Goal: Information Seeking & Learning: Learn about a topic

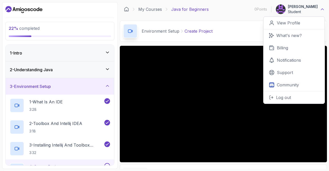
click at [322, 10] on icon at bounding box center [321, 9] width 5 height 5
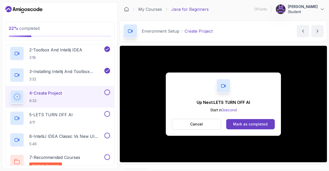
scroll to position [73, 0]
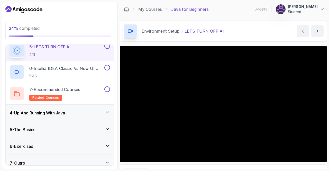
scroll to position [146, 0]
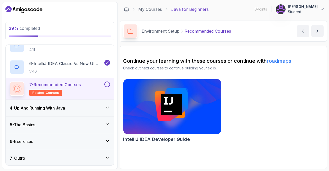
click at [95, 87] on div "7 - Recommended Courses related-courses" at bounding box center [56, 88] width 93 height 14
click at [314, 32] on button "next content" at bounding box center [317, 31] width 12 height 12
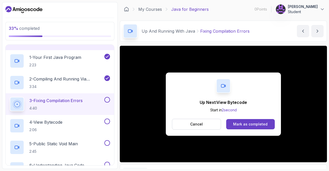
scroll to position [65, 0]
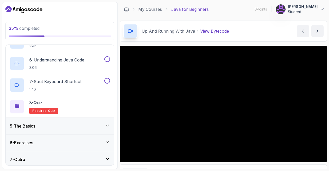
scroll to position [168, 0]
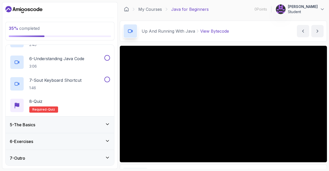
click at [26, 127] on div "5 - The Basics" at bounding box center [60, 124] width 108 height 16
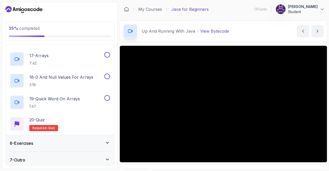
scroll to position [426, 0]
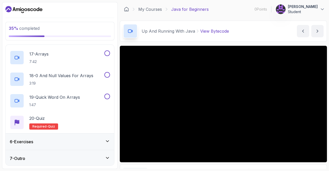
click at [20, 140] on h3 "6 - Exercises" at bounding box center [21, 141] width 23 height 6
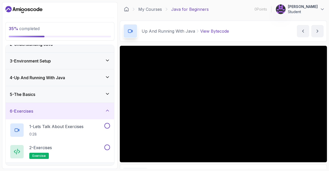
scroll to position [38, 0]
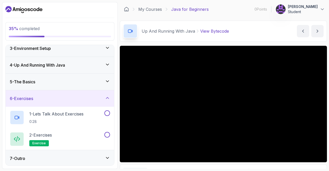
click at [16, 155] on h3 "7 - Outro" at bounding box center [17, 158] width 15 height 6
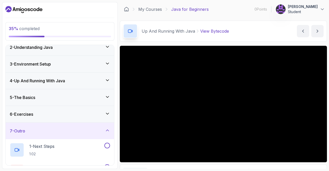
scroll to position [0, 0]
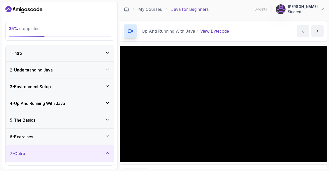
click at [18, 131] on div "6 - Exercises" at bounding box center [60, 136] width 108 height 16
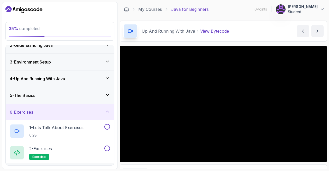
scroll to position [38, 0]
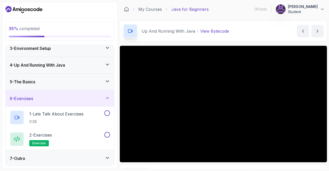
click at [23, 81] on h3 "5 - The Basics" at bounding box center [22, 82] width 25 height 6
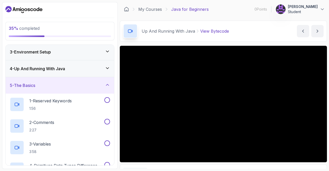
scroll to position [33, 0]
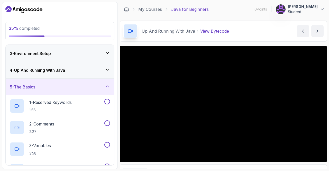
click at [24, 84] on h3 "5 - The Basics" at bounding box center [22, 87] width 25 height 6
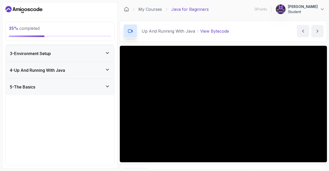
scroll to position [0, 0]
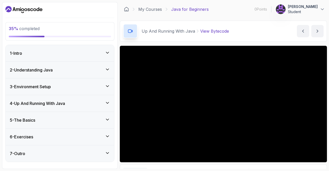
click at [20, 103] on h3 "4 - Up And Running With Java" at bounding box center [37, 103] width 55 height 6
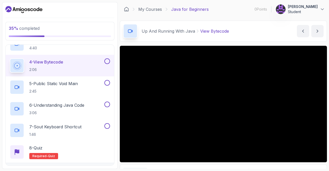
scroll to position [119, 0]
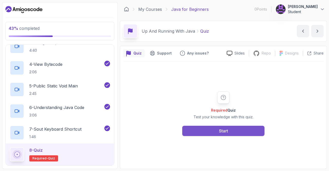
click at [196, 131] on button "Start" at bounding box center [223, 131] width 82 height 10
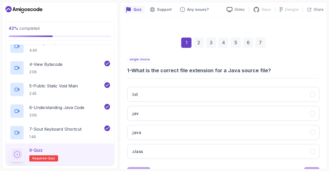
scroll to position [57, 0]
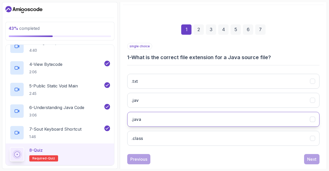
click at [313, 119] on icon ".java" at bounding box center [312, 119] width 5 height 5
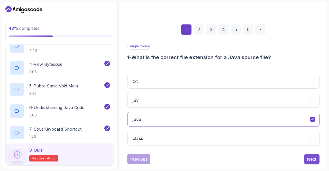
click at [313, 157] on div "Next" at bounding box center [311, 159] width 9 height 6
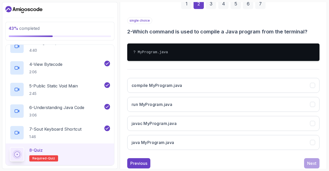
scroll to position [83, 0]
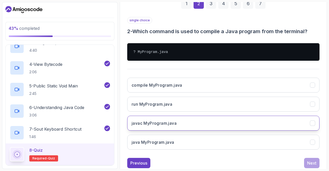
click at [313, 121] on icon "javac MyProgram.java" at bounding box center [312, 123] width 5 height 5
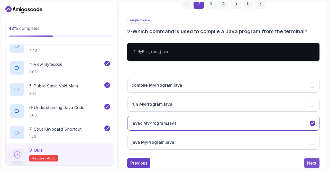
click at [313, 162] on div "Next" at bounding box center [311, 163] width 9 height 6
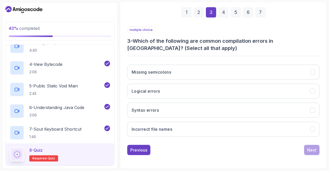
scroll to position [73, 0]
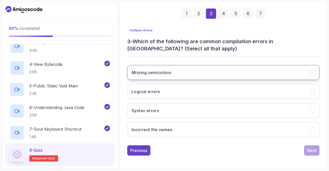
click at [316, 73] on button "Missing semicolons" at bounding box center [223, 72] width 192 height 15
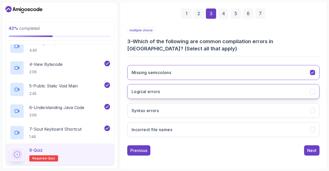
click at [312, 93] on button "Logical errors" at bounding box center [223, 91] width 192 height 15
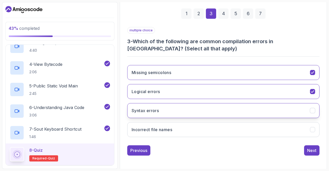
click at [312, 113] on button "Syntax errors" at bounding box center [223, 110] width 192 height 15
click at [311, 149] on div "Next" at bounding box center [311, 150] width 9 height 6
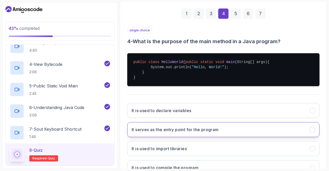
click at [312, 132] on icon "It serves as the entry point for the program" at bounding box center [312, 129] width 5 height 5
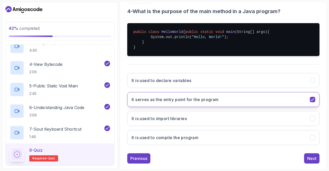
scroll to position [103, 0]
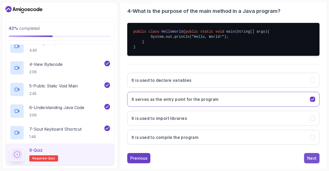
click at [312, 161] on div "Next" at bounding box center [311, 158] width 9 height 6
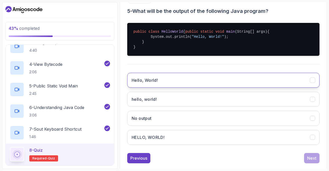
click at [317, 84] on button "Hello, World!" at bounding box center [223, 80] width 192 height 15
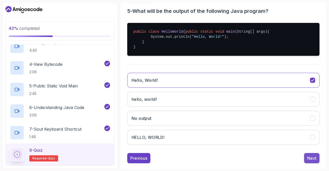
click at [314, 161] on div "Next" at bounding box center [311, 158] width 9 height 6
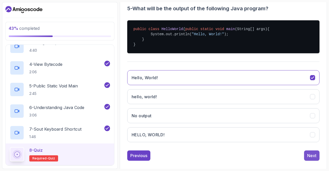
scroll to position [73, 0]
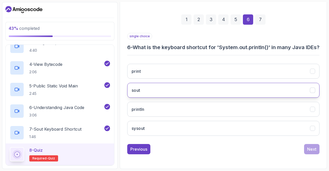
click at [313, 91] on icon "sout" at bounding box center [312, 90] width 5 height 5
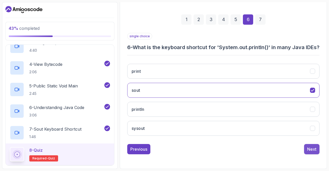
click at [311, 152] on div "Next" at bounding box center [311, 149] width 9 height 6
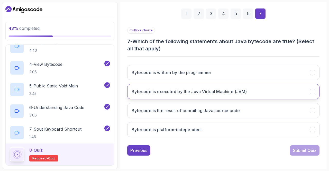
click at [313, 93] on icon "Bytecode is executed by the Java Virtual Machine (JVM)" at bounding box center [312, 91] width 5 height 5
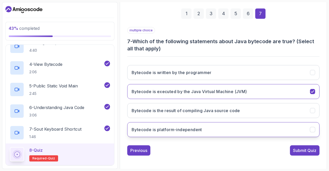
click at [312, 130] on icon "Bytecode is platform-independent" at bounding box center [312, 129] width 5 height 5
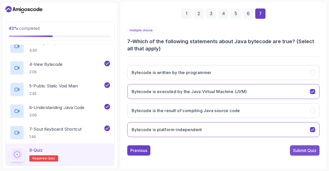
click at [310, 150] on div "Submit Quiz" at bounding box center [304, 150] width 23 height 6
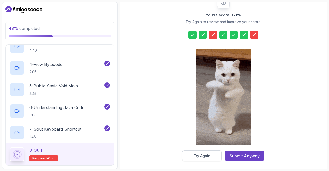
click at [212, 157] on button "Try Again" at bounding box center [201, 155] width 39 height 11
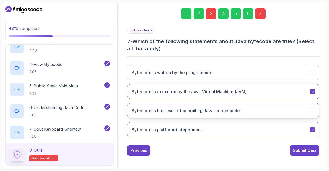
click at [310, 108] on icon "Bytecode is the result of compiling Java source code" at bounding box center [312, 110] width 5 height 5
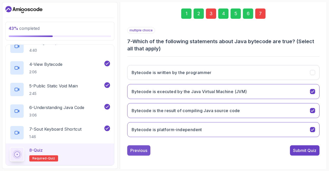
click at [143, 154] on button "Previous" at bounding box center [138, 150] width 23 height 10
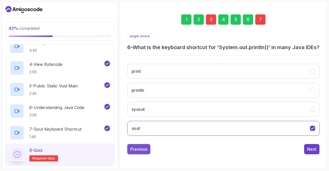
click at [145, 152] on div "Previous" at bounding box center [138, 149] width 17 height 6
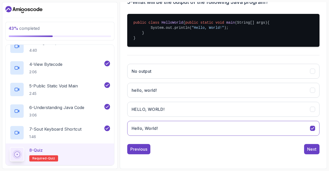
scroll to position [116, 0]
click at [148, 150] on button "Previous" at bounding box center [138, 149] width 23 height 10
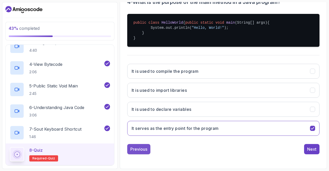
click at [145, 150] on div "Previous" at bounding box center [138, 149] width 17 height 6
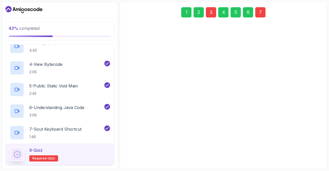
scroll to position [73, 0]
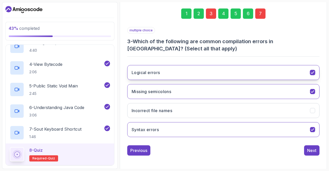
click at [314, 71] on icon "Logical errors" at bounding box center [312, 72] width 5 height 5
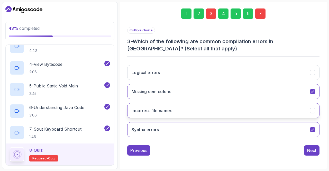
click at [313, 109] on icon "Incorrect file names" at bounding box center [312, 110] width 3 height 2
click at [313, 149] on div "Next" at bounding box center [311, 150] width 9 height 6
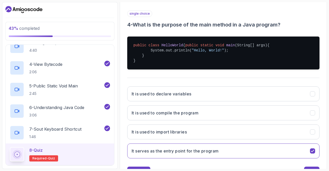
scroll to position [116, 0]
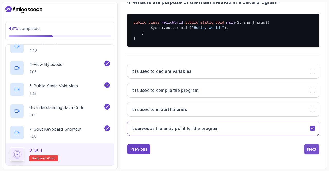
click at [312, 148] on div "Next" at bounding box center [311, 149] width 9 height 6
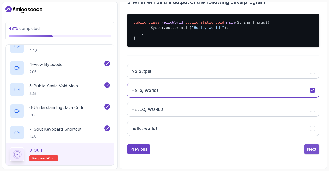
click at [313, 150] on div "Next" at bounding box center [311, 149] width 9 height 6
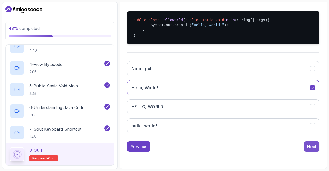
scroll to position [73, 0]
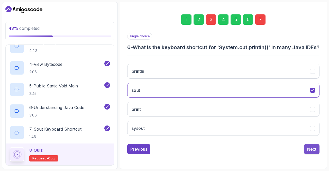
click at [313, 149] on div "Next" at bounding box center [311, 149] width 9 height 6
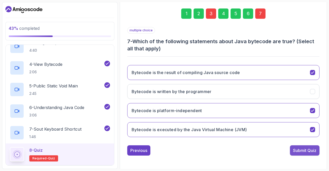
click at [309, 149] on div "Submit Quiz" at bounding box center [304, 150] width 23 height 6
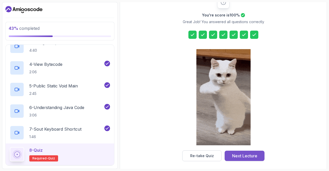
click at [257, 155] on button "Next Lecture" at bounding box center [244, 155] width 40 height 10
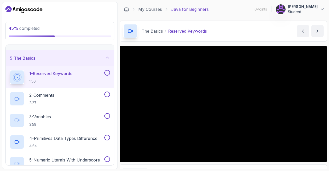
scroll to position [62, 0]
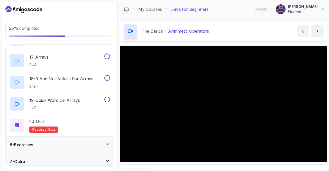
scroll to position [426, 0]
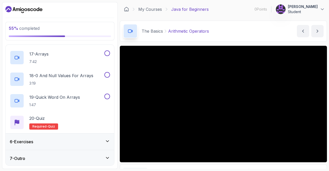
click at [22, 144] on div "6 - Exercises" at bounding box center [60, 141] width 108 height 16
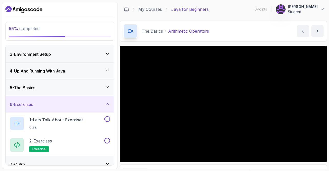
scroll to position [38, 0]
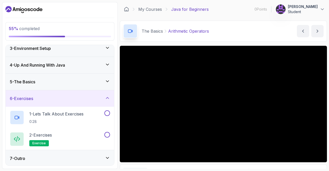
click at [21, 160] on div "7 - Outro" at bounding box center [60, 158] width 108 height 16
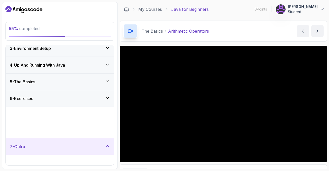
scroll to position [0, 0]
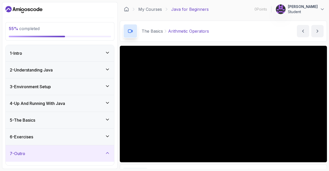
click at [107, 54] on icon at bounding box center [107, 52] width 5 height 5
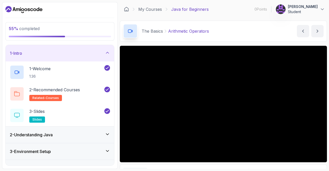
click at [107, 52] on icon at bounding box center [107, 52] width 5 height 5
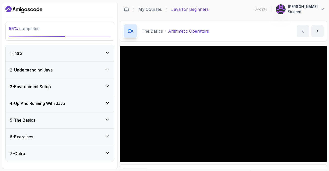
click at [45, 122] on div "5 - The Basics" at bounding box center [60, 120] width 100 height 6
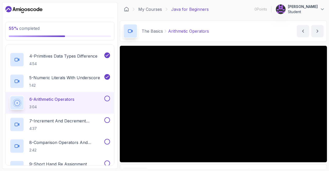
scroll to position [145, 0]
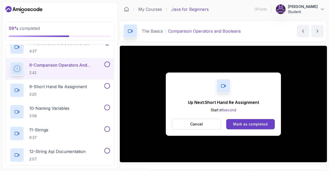
scroll to position [220, 0]
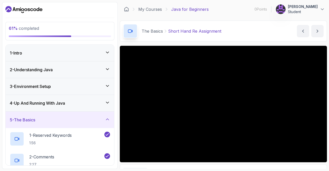
click at [107, 120] on icon at bounding box center [107, 119] width 5 height 5
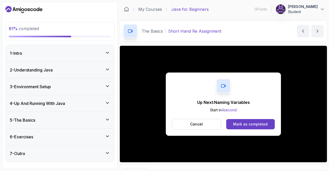
click at [109, 122] on div "5 - The Basics" at bounding box center [60, 120] width 108 height 16
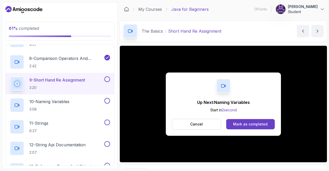
scroll to position [228, 0]
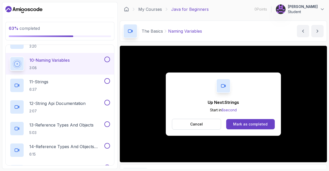
scroll to position [269, 0]
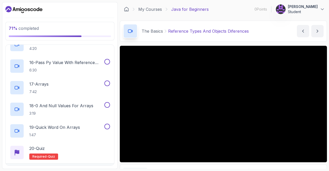
scroll to position [396, 0]
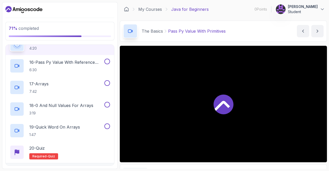
scroll to position [393, 0]
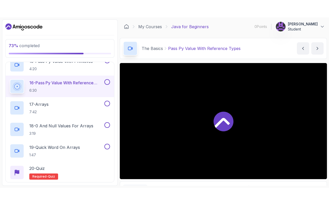
scroll to position [396, 0]
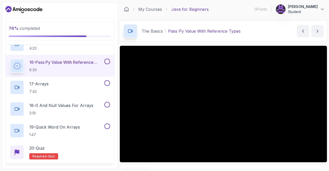
click at [108, 59] on button at bounding box center [107, 62] width 6 height 6
click at [315, 34] on button "next content" at bounding box center [317, 31] width 12 height 12
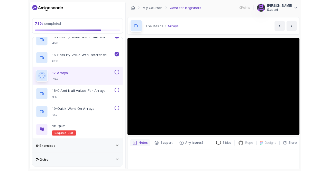
scroll to position [392, 0]
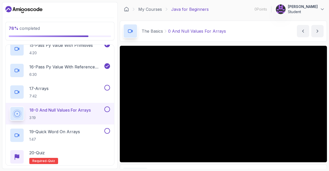
scroll to position [396, 0]
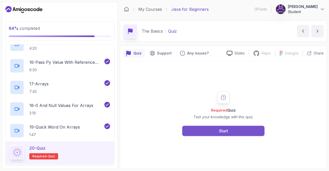
click at [251, 126] on button "Start" at bounding box center [223, 131] width 82 height 10
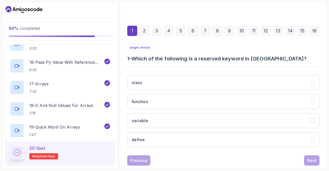
scroll to position [56, 0]
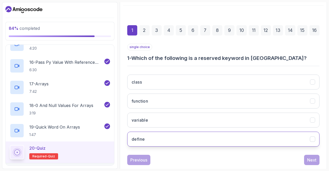
click at [308, 138] on button "define" at bounding box center [223, 138] width 192 height 15
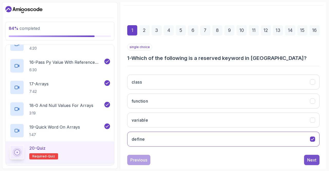
click at [317, 158] on button "Next" at bounding box center [311, 160] width 15 height 10
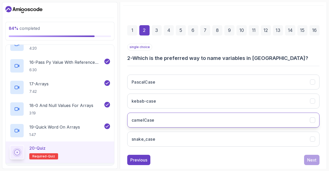
click at [307, 120] on button "camelCase" at bounding box center [223, 119] width 192 height 15
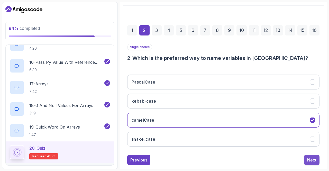
click at [316, 158] on button "Next" at bounding box center [311, 160] width 15 height 10
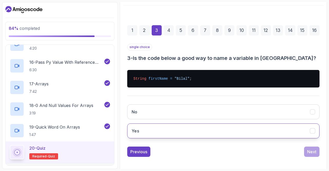
click at [313, 134] on button "Yes" at bounding box center [223, 130] width 192 height 15
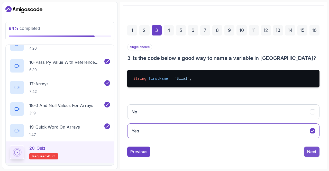
click at [312, 152] on div "Next" at bounding box center [311, 151] width 9 height 6
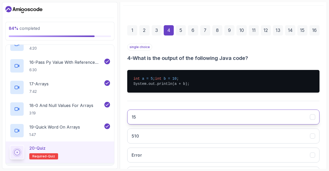
click at [310, 119] on icon "15" at bounding box center [312, 116] width 5 height 5
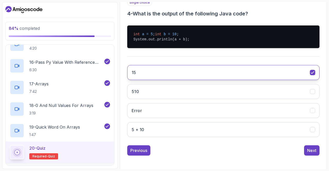
scroll to position [106, 0]
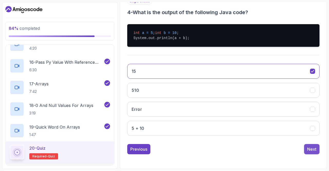
click at [313, 150] on div "Next" at bounding box center [311, 149] width 9 height 6
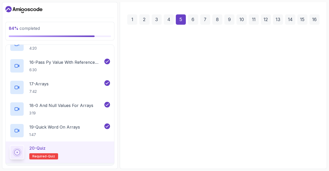
scroll to position [65, 0]
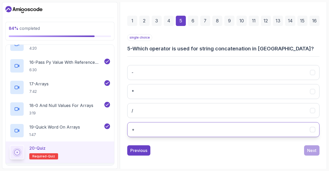
click at [311, 127] on icon "+" at bounding box center [312, 129] width 5 height 5
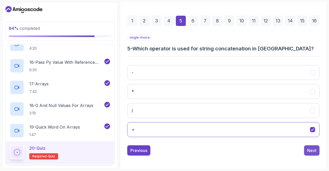
click at [313, 150] on div "Next" at bounding box center [311, 150] width 9 height 6
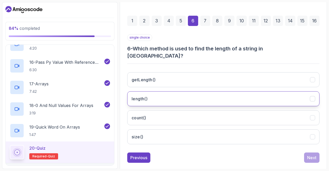
click at [314, 96] on icon "length()" at bounding box center [312, 98] width 5 height 5
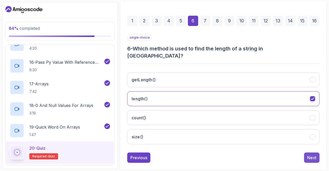
click at [314, 154] on div "Next" at bounding box center [311, 157] width 9 height 6
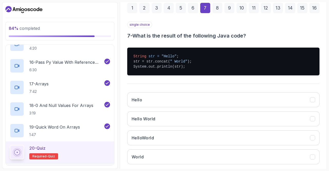
scroll to position [82, 0]
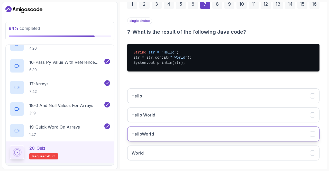
click at [310, 135] on div "HelloWorld" at bounding box center [312, 133] width 5 height 5
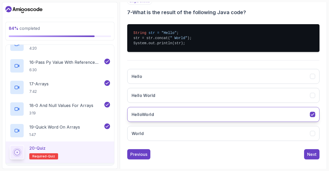
scroll to position [106, 0]
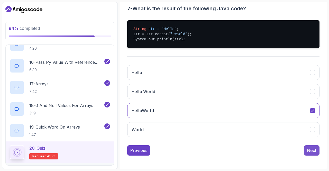
click at [314, 148] on div "Next" at bounding box center [311, 150] width 9 height 6
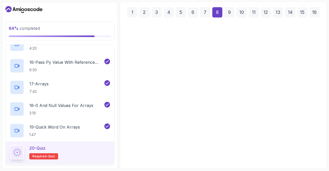
scroll to position [73, 0]
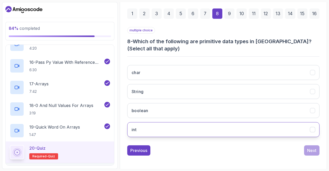
click at [300, 131] on button "int" at bounding box center [223, 129] width 192 height 15
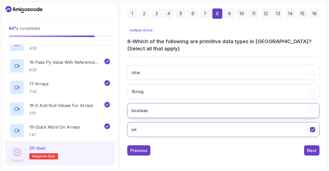
click at [309, 113] on button "boolean" at bounding box center [223, 110] width 192 height 15
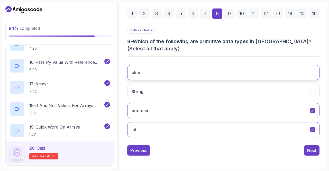
click at [311, 75] on button "char" at bounding box center [223, 72] width 192 height 15
click at [312, 147] on div "Next" at bounding box center [311, 150] width 9 height 6
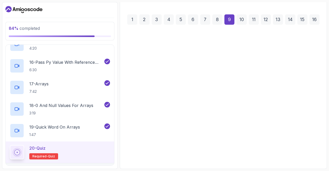
scroll to position [65, 0]
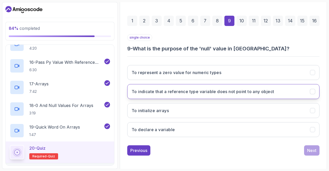
click at [315, 92] on div "To indicate that a reference type variable does not point to any object" at bounding box center [312, 91] width 5 height 5
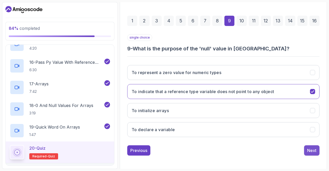
click at [313, 149] on div "Next" at bounding box center [311, 150] width 9 height 6
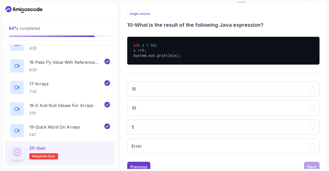
scroll to position [89, 0]
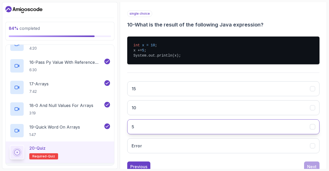
click at [307, 127] on button "5" at bounding box center [223, 126] width 192 height 15
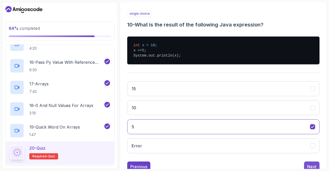
click at [313, 165] on div "Next" at bounding box center [311, 166] width 9 height 6
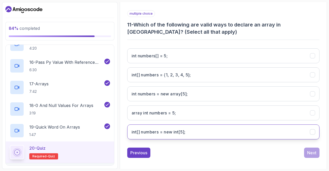
click at [313, 132] on icon "int[] numbers = new int[5];" at bounding box center [312, 131] width 5 height 5
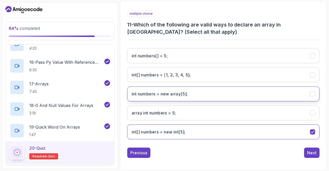
click at [312, 92] on icon "int numbers = new array[5];" at bounding box center [312, 93] width 5 height 5
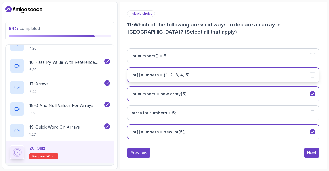
click at [315, 76] on 5};"] "int[] numbers = {1, 2, 3, 4, 5};" at bounding box center [223, 74] width 192 height 15
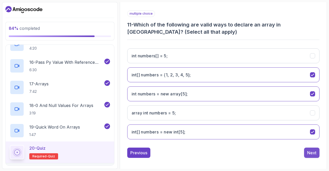
click at [316, 151] on button "Next" at bounding box center [311, 152] width 15 height 10
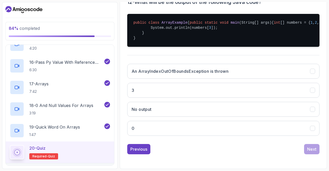
scroll to position [121, 0]
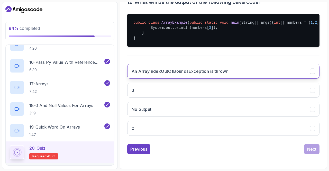
click at [312, 71] on icon "An ArrayIndexOutOfBoundsException is thrown" at bounding box center [312, 71] width 5 height 5
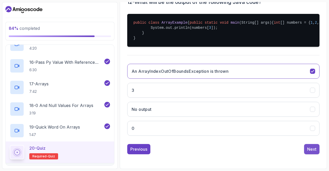
click at [315, 150] on div "Next" at bounding box center [311, 149] width 9 height 6
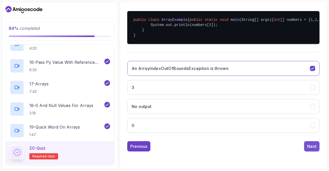
scroll to position [65, 0]
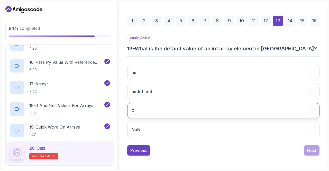
click at [311, 112] on button "0" at bounding box center [223, 110] width 192 height 15
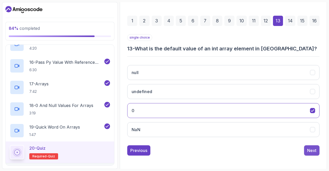
click at [316, 147] on div "Next" at bounding box center [311, 150] width 9 height 6
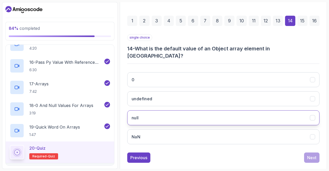
click at [311, 112] on button "null" at bounding box center [223, 117] width 192 height 15
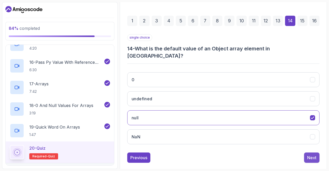
click at [315, 154] on div "Next" at bounding box center [311, 157] width 9 height 6
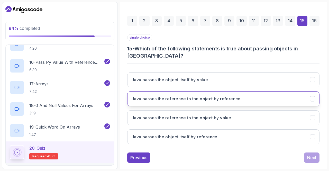
click at [313, 96] on icon "Java passes the reference to the object by reference" at bounding box center [312, 98] width 5 height 5
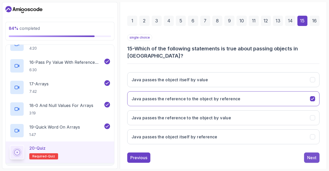
click at [316, 152] on button "Next" at bounding box center [311, 157] width 15 height 10
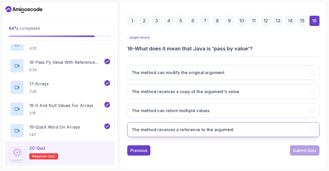
click at [313, 130] on icon "The method receives a reference to the argument" at bounding box center [312, 129] width 5 height 5
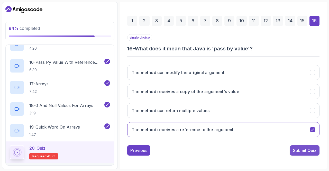
click at [312, 150] on div "Submit Quiz" at bounding box center [304, 150] width 23 height 6
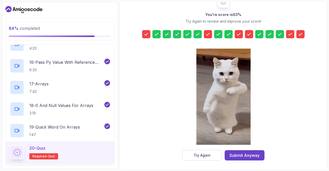
scroll to position [74, 0]
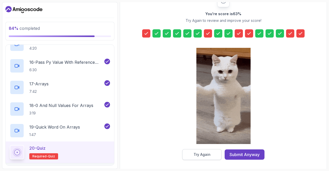
click at [212, 155] on button "Try Again" at bounding box center [201, 154] width 39 height 11
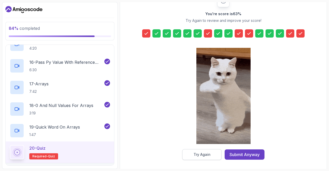
scroll to position [65, 0]
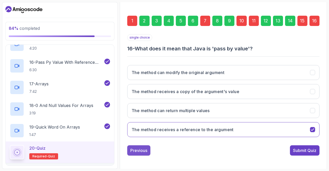
click at [145, 150] on div "Previous" at bounding box center [138, 150] width 17 height 6
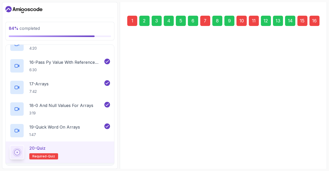
click at [145, 149] on button "Previous" at bounding box center [138, 150] width 23 height 10
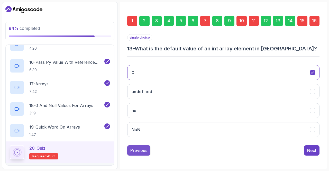
click at [147, 152] on button "Previous" at bounding box center [138, 150] width 23 height 10
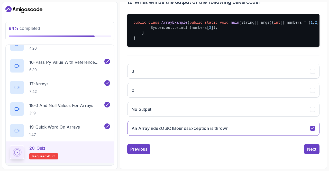
scroll to position [118, 0]
click at [146, 152] on div "Previous" at bounding box center [138, 149] width 17 height 6
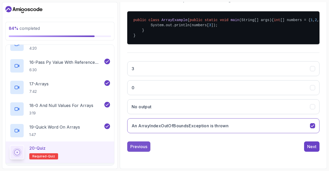
scroll to position [91, 0]
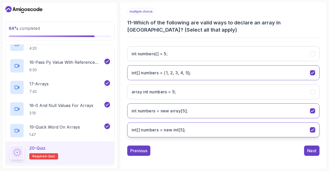
click at [312, 130] on icon "int[] numbers = new int[5];" at bounding box center [312, 129] width 5 height 5
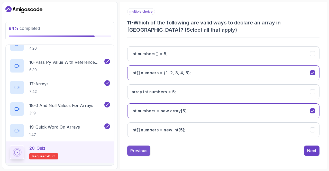
click at [146, 150] on div "Previous" at bounding box center [138, 150] width 17 height 6
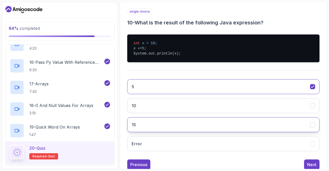
click at [312, 123] on icon "15" at bounding box center [312, 124] width 5 height 5
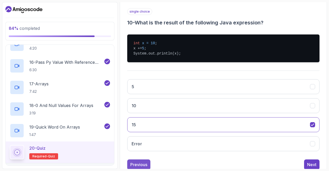
click at [145, 165] on div "Previous" at bounding box center [138, 164] width 17 height 6
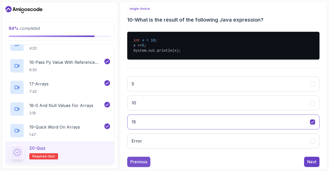
scroll to position [65, 0]
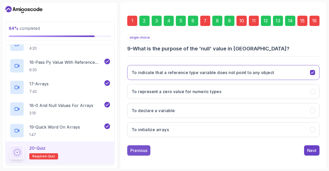
click at [146, 152] on button "Previous" at bounding box center [138, 150] width 23 height 10
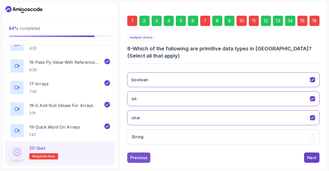
click at [145, 157] on div "Previous" at bounding box center [138, 157] width 17 height 6
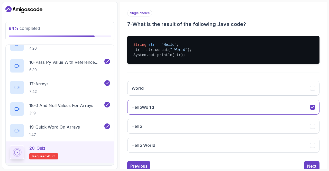
scroll to position [92, 0]
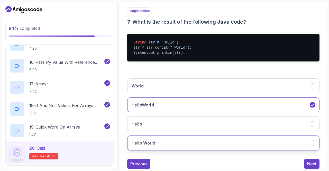
click at [316, 141] on button "Hello World" at bounding box center [223, 142] width 192 height 15
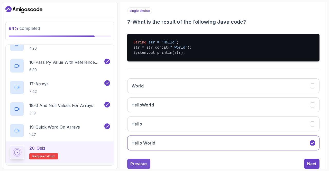
click at [148, 160] on button "Previous" at bounding box center [138, 163] width 23 height 10
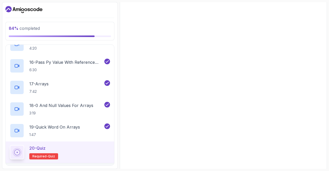
scroll to position [65, 0]
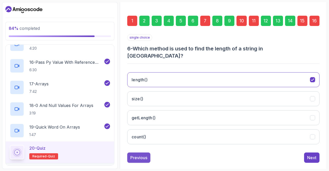
click at [146, 154] on button "Previous" at bounding box center [138, 157] width 23 height 10
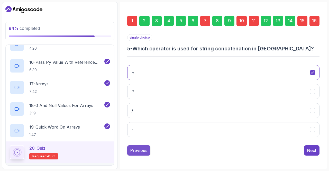
click at [145, 150] on div "Previous" at bounding box center [138, 150] width 17 height 6
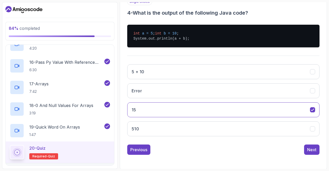
scroll to position [106, 0]
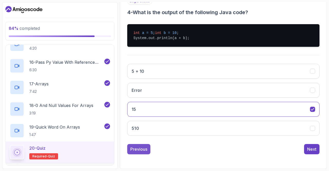
click at [144, 150] on div "Previous" at bounding box center [138, 149] width 17 height 6
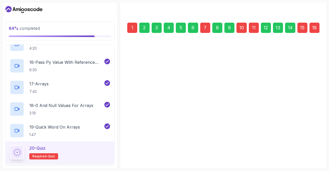
scroll to position [58, 0]
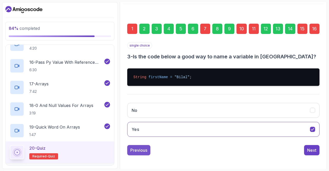
click at [145, 154] on button "Previous" at bounding box center [138, 150] width 23 height 10
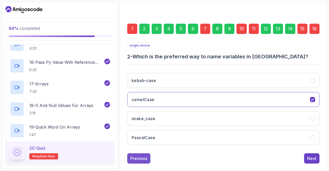
click at [145, 159] on div "Previous" at bounding box center [138, 158] width 17 height 6
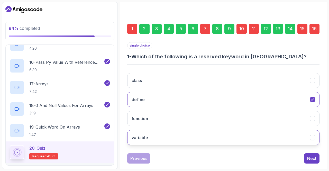
click at [312, 137] on icon "variable" at bounding box center [312, 137] width 5 height 5
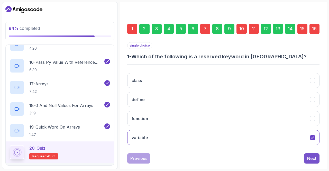
click at [316, 157] on div "Next" at bounding box center [311, 158] width 9 height 6
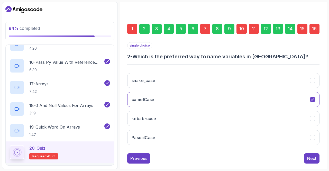
scroll to position [65, 0]
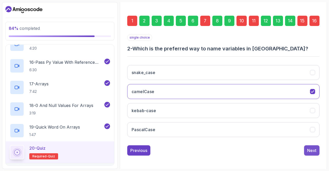
click at [318, 151] on button "Next" at bounding box center [311, 150] width 15 height 10
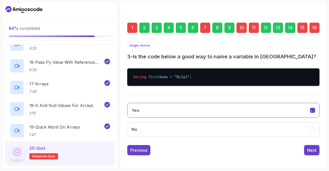
scroll to position [58, 0]
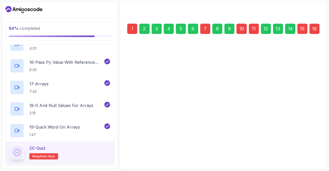
click at [315, 151] on div "Next" at bounding box center [311, 150] width 9 height 6
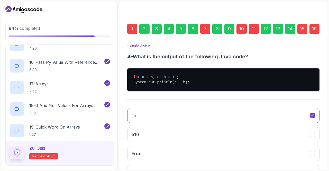
scroll to position [106, 0]
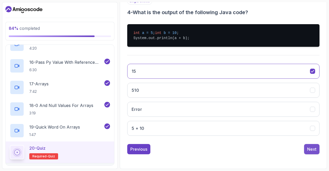
click at [317, 153] on button "Next" at bounding box center [311, 149] width 15 height 10
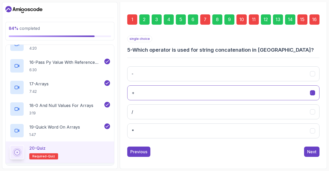
scroll to position [65, 0]
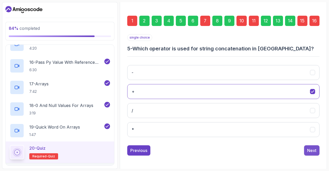
click at [316, 149] on div "Next" at bounding box center [311, 150] width 9 height 6
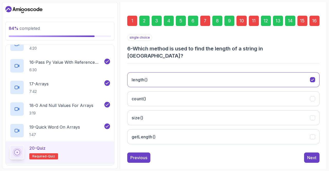
click at [316, 24] on div "16" at bounding box center [314, 21] width 10 height 10
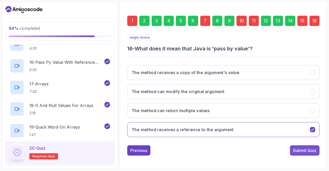
click at [312, 149] on div "Submit Quiz" at bounding box center [304, 150] width 23 height 6
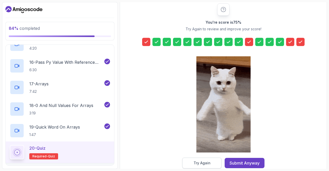
click at [209, 162] on div "Try Again" at bounding box center [201, 162] width 17 height 5
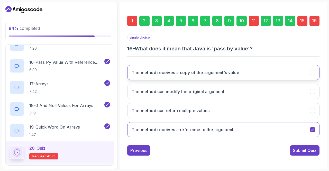
click at [313, 72] on icon "The method receives a copy of the argument's value" at bounding box center [312, 72] width 5 height 5
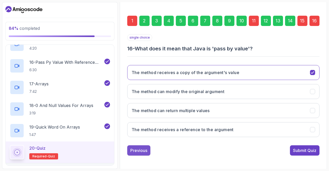
click at [145, 152] on div "Previous" at bounding box center [138, 150] width 17 height 6
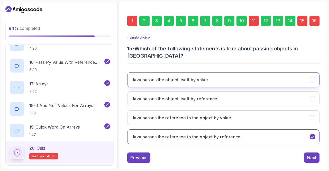
click at [313, 77] on icon "Java passes the object itself by value" at bounding box center [312, 79] width 5 height 5
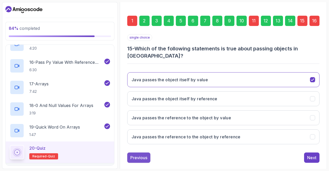
click at [143, 152] on button "Previous" at bounding box center [138, 157] width 23 height 10
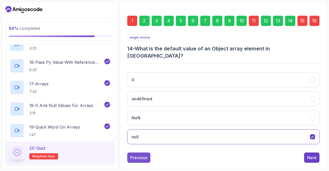
click at [144, 154] on div "Previous" at bounding box center [138, 157] width 17 height 6
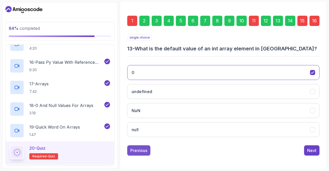
click at [144, 154] on button "Previous" at bounding box center [138, 150] width 23 height 10
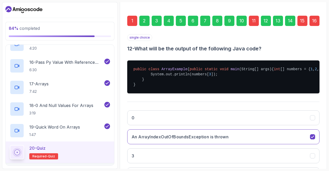
click at [252, 25] on div "11" at bounding box center [253, 21] width 10 height 10
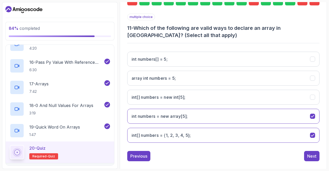
scroll to position [86, 0]
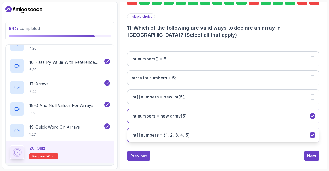
click at [312, 136] on icon "int[] numbers = {1, 2, 3, 4, 5};" at bounding box center [312, 134] width 5 height 5
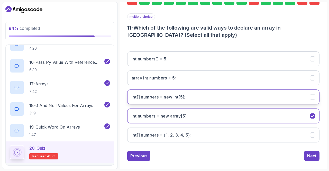
click at [311, 97] on icon "int[] numbers = new int[5];" at bounding box center [312, 97] width 3 height 2
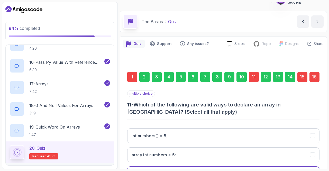
scroll to position [0, 0]
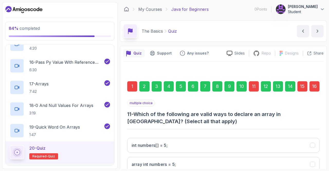
click at [133, 84] on div "1" at bounding box center [132, 86] width 10 height 10
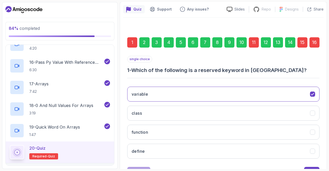
scroll to position [60, 0]
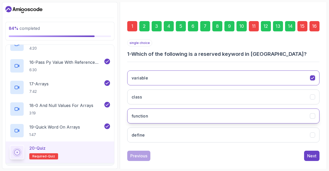
click at [312, 117] on icon "function" at bounding box center [312, 115] width 5 height 5
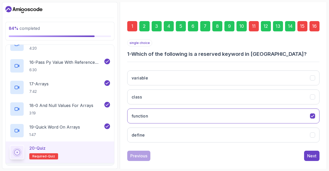
click at [316, 25] on div "16" at bounding box center [314, 26] width 10 height 10
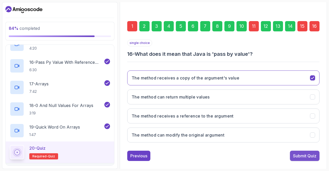
click at [311, 155] on div "Submit Quiz" at bounding box center [304, 155] width 23 height 6
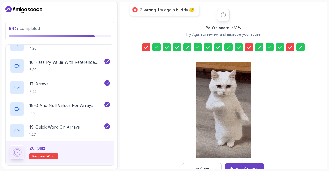
scroll to position [75, 0]
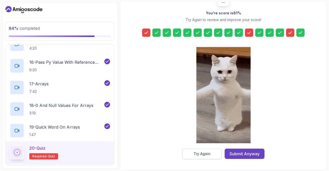
click at [205, 155] on div "Try Again" at bounding box center [201, 153] width 17 height 5
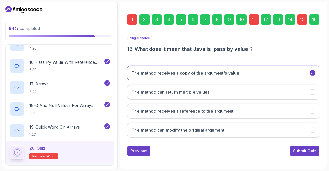
scroll to position [65, 0]
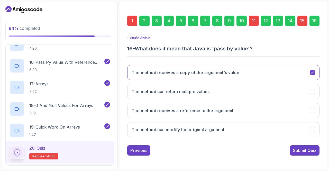
click at [303, 23] on div "15" at bounding box center [302, 21] width 10 height 10
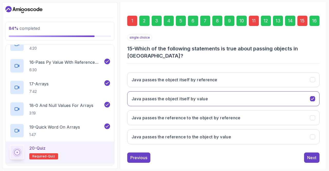
click at [316, 23] on div "16" at bounding box center [314, 21] width 10 height 10
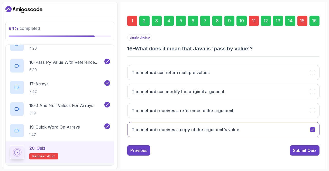
click at [303, 23] on div "15" at bounding box center [302, 21] width 10 height 10
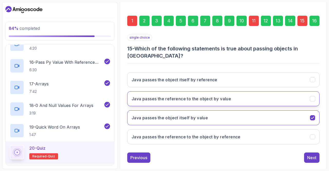
click at [313, 96] on icon "Java passes the reference to the object by value" at bounding box center [312, 98] width 5 height 5
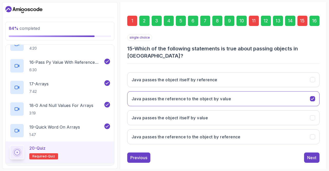
click at [254, 20] on div "11" at bounding box center [253, 21] width 10 height 10
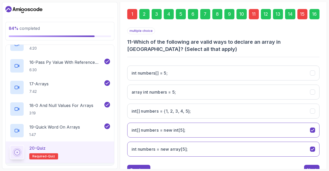
scroll to position [75, 0]
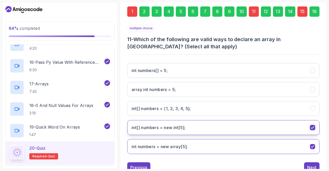
click at [314, 125] on icon "int[] numbers = new int[5];" at bounding box center [312, 127] width 5 height 5
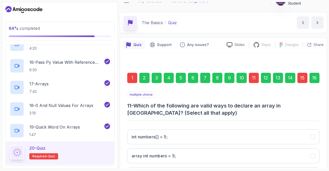
scroll to position [8, 0]
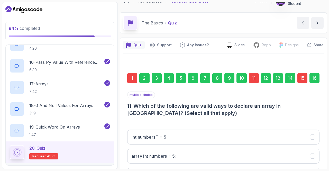
click at [133, 77] on div "1" at bounding box center [132, 78] width 10 height 10
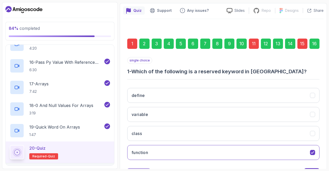
scroll to position [44, 0]
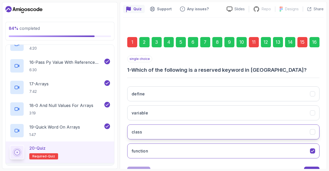
click at [316, 129] on button "class" at bounding box center [223, 131] width 192 height 15
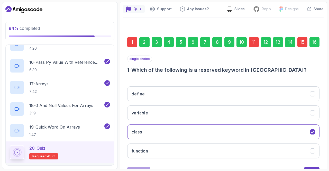
click at [316, 46] on div "16" at bounding box center [314, 42] width 10 height 10
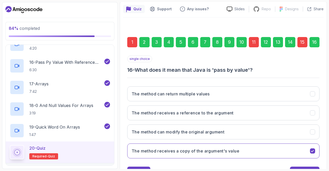
scroll to position [65, 0]
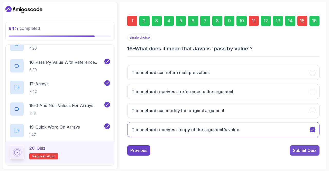
click at [315, 148] on div "Submit Quiz" at bounding box center [304, 150] width 23 height 6
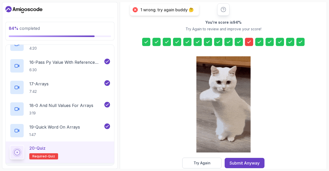
scroll to position [75, 0]
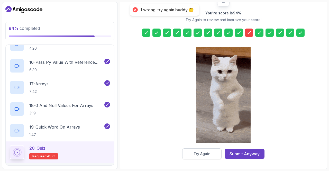
click at [211, 155] on button "Try Again" at bounding box center [201, 153] width 39 height 11
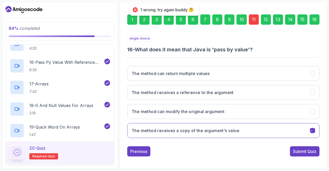
scroll to position [65, 0]
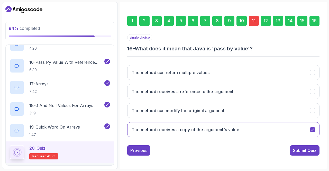
click at [303, 24] on div "15" at bounding box center [302, 21] width 10 height 10
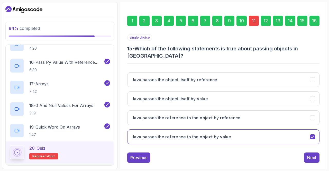
click at [302, 22] on div "15" at bounding box center [302, 21] width 10 height 10
click at [315, 23] on div "16" at bounding box center [314, 21] width 10 height 10
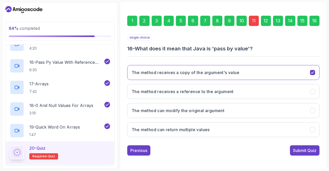
click at [253, 23] on div "11" at bounding box center [253, 21] width 10 height 10
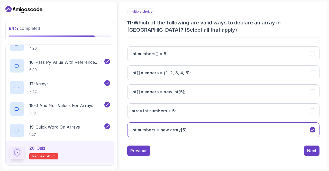
scroll to position [91, 0]
click at [311, 70] on icon "int[] numbers = {1, 2, 3, 4, 5};" at bounding box center [312, 72] width 5 height 5
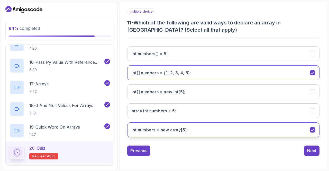
click at [315, 129] on button "int numbers = new array[5];" at bounding box center [223, 129] width 192 height 15
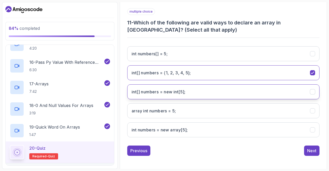
click at [310, 91] on div "int[] numbers = new int[5];" at bounding box center [312, 91] width 5 height 5
click at [318, 147] on button "Next" at bounding box center [311, 150] width 15 height 10
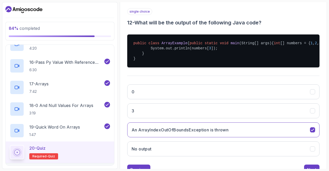
click at [314, 59] on pre "public class ArrayExample { public static void main (String[] args) { int [] nu…" at bounding box center [223, 50] width 192 height 33
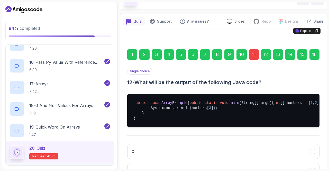
scroll to position [0, 0]
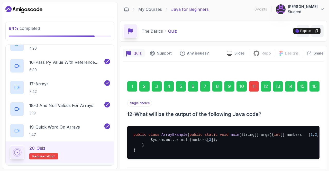
click at [317, 87] on div "16" at bounding box center [314, 86] width 10 height 10
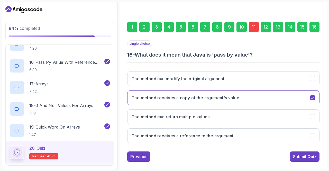
scroll to position [65, 0]
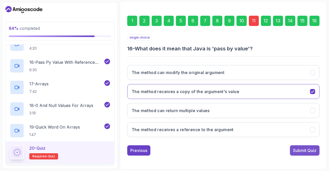
click at [318, 149] on button "Submit Quiz" at bounding box center [305, 150] width 30 height 10
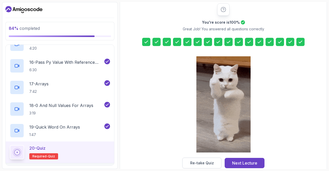
scroll to position [75, 0]
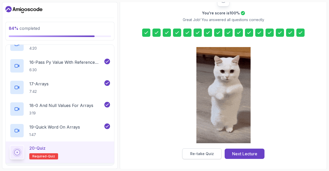
click at [212, 154] on div "Re-take Quiz" at bounding box center [202, 153] width 24 height 5
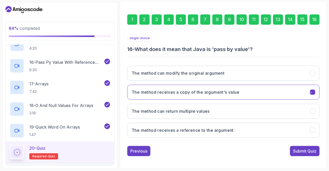
scroll to position [65, 0]
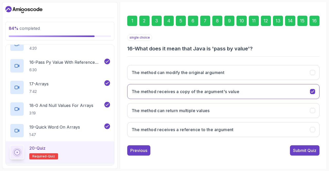
click at [318, 22] on div "16" at bounding box center [314, 21] width 10 height 10
click at [313, 149] on div "Submit Quiz" at bounding box center [304, 150] width 23 height 6
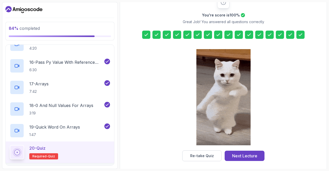
scroll to position [75, 0]
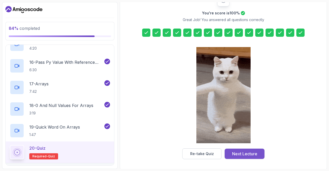
click at [253, 155] on div "Next Lecture" at bounding box center [244, 153] width 25 height 6
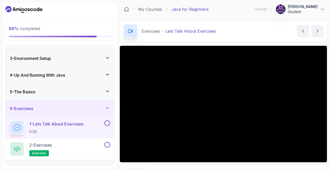
scroll to position [38, 0]
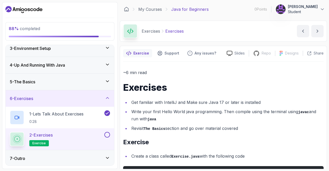
click at [45, 161] on div "7 - Outro" at bounding box center [60, 158] width 108 height 16
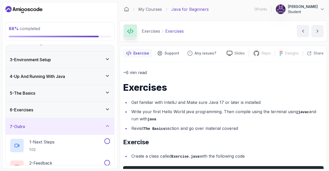
scroll to position [27, 0]
click at [28, 111] on h3 "6 - Exercises" at bounding box center [21, 110] width 23 height 6
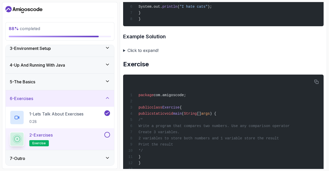
scroll to position [334, 0]
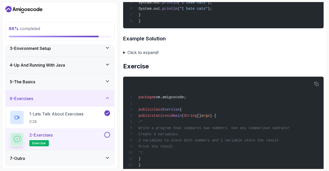
click at [124, 55] on summary "Click to expand!" at bounding box center [223, 52] width 200 height 7
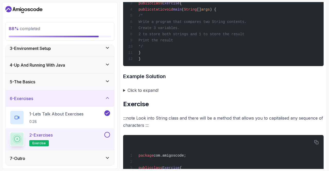
scroll to position [668, 0]
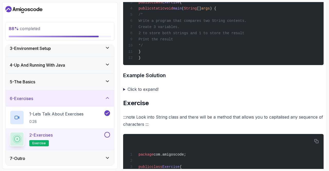
click at [124, 93] on summary "Click to expand!" at bounding box center [223, 88] width 200 height 7
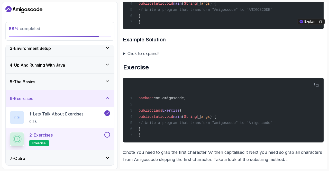
scroll to position [1001, 0]
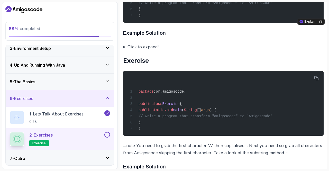
click at [124, 50] on summary "Click to expand!" at bounding box center [223, 46] width 200 height 7
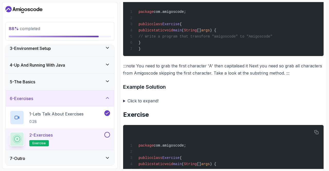
scroll to position [1201, 0]
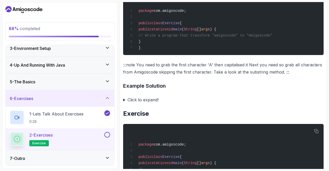
click at [125, 103] on summary "Click to expand!" at bounding box center [223, 99] width 200 height 7
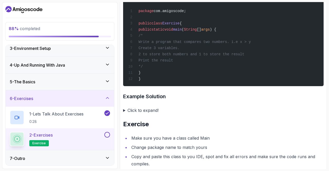
scroll to position [1456, 0]
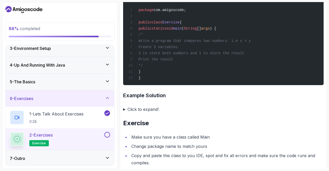
click at [125, 113] on summary "Click to expand!" at bounding box center [223, 109] width 200 height 7
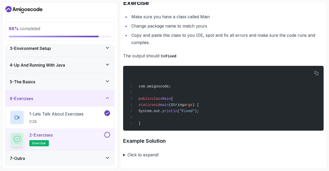
scroll to position [1775, 0]
click at [124, 155] on summary "Click to expand!" at bounding box center [223, 154] width 200 height 7
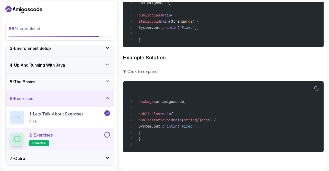
scroll to position [1859, 0]
click at [105, 135] on button at bounding box center [107, 135] width 6 height 6
click at [23, 159] on h3 "7 - Outro" at bounding box center [17, 158] width 15 height 6
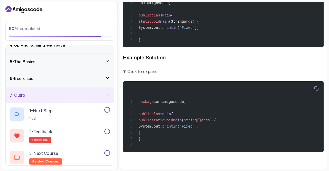
scroll to position [60, 0]
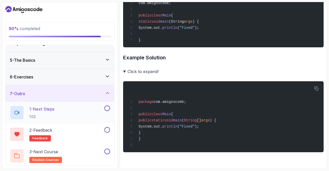
click at [48, 111] on h2 "1 - Next Steps 1:02" at bounding box center [41, 112] width 25 height 13
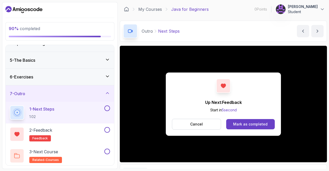
click at [107, 108] on button at bounding box center [107, 108] width 6 height 6
click at [66, 133] on div "2 - Feedback feedback" at bounding box center [56, 134] width 93 height 14
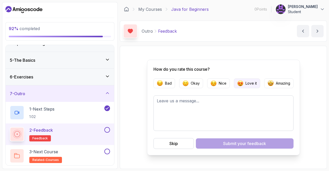
click at [246, 87] on button "Love it" at bounding box center [247, 83] width 26 height 10
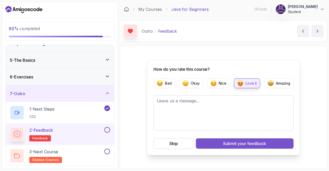
click at [254, 144] on span "your feedback" at bounding box center [251, 143] width 28 height 6
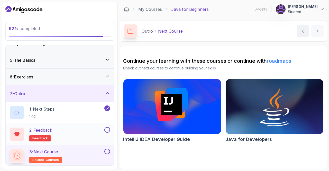
click at [109, 129] on button at bounding box center [107, 130] width 6 height 6
click at [235, 137] on h2 "Java for Developers" at bounding box center [248, 139] width 46 height 7
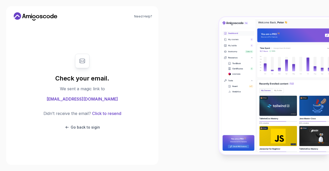
click at [288, 33] on img at bounding box center [274, 85] width 110 height 137
click at [308, 24] on img at bounding box center [274, 85] width 110 height 137
click at [289, 20] on img at bounding box center [274, 85] width 110 height 137
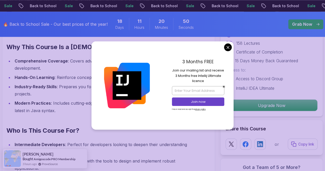
scroll to position [405, 0]
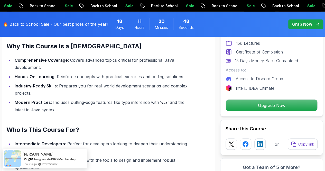
click at [226, 49] on icon at bounding box center [228, 51] width 5 height 5
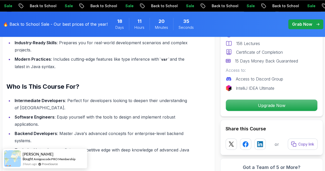
scroll to position [446, 0]
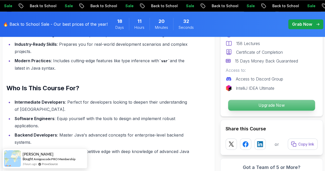
click at [293, 104] on p "Upgrade Now" at bounding box center [271, 105] width 87 height 11
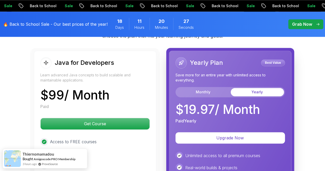
scroll to position [1304, 0]
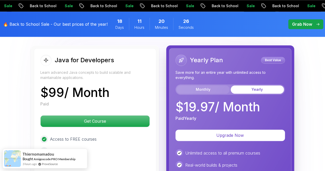
click at [215, 85] on button "Monthly" at bounding box center [202, 89] width 53 height 8
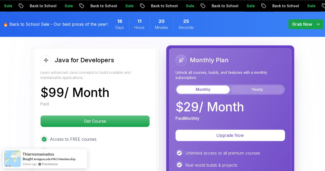
click at [277, 85] on button "Yearly" at bounding box center [257, 89] width 53 height 8
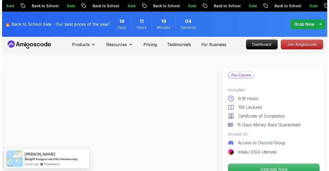
scroll to position [0, 0]
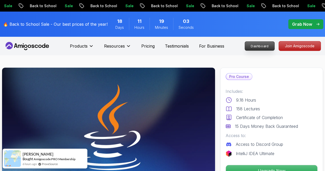
click at [268, 48] on p "Dashboard" at bounding box center [260, 46] width 30 height 9
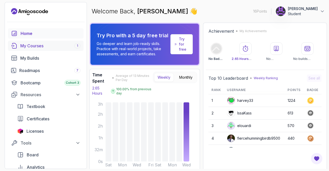
click at [29, 46] on div "My Courses 1" at bounding box center [50, 46] width 60 height 6
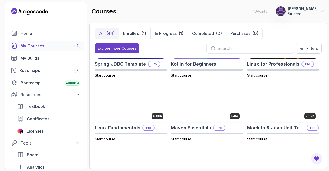
scroll to position [610, 0]
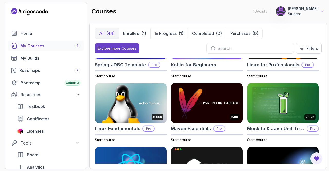
click at [322, 11] on icon at bounding box center [321, 11] width 5 height 5
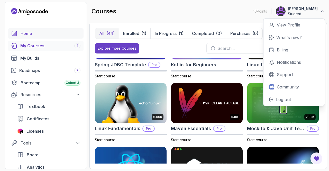
click at [25, 35] on div "Home" at bounding box center [51, 33] width 60 height 6
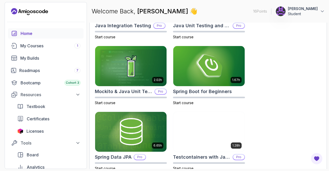
scroll to position [302, 0]
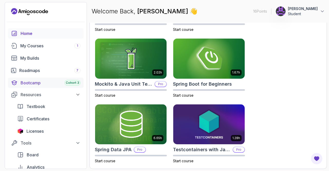
click at [33, 84] on div "Bootcamp Cohort 3" at bounding box center [51, 83] width 60 height 6
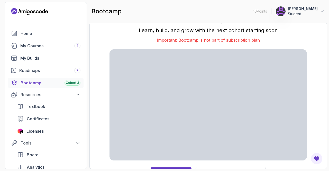
scroll to position [8, 0]
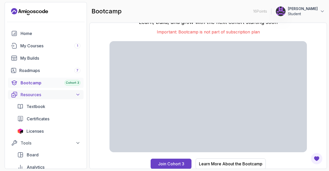
click at [28, 96] on div "Resources" at bounding box center [51, 94] width 60 height 6
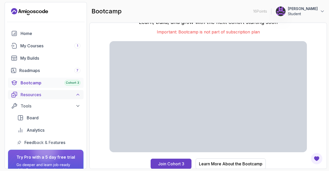
click at [26, 97] on div "Resources" at bounding box center [51, 94] width 60 height 6
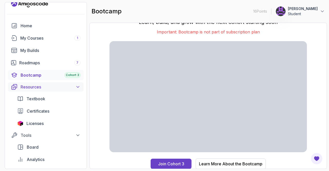
scroll to position [15, 0]
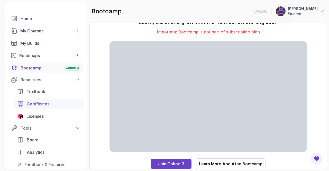
click at [32, 104] on span "Certificates" at bounding box center [38, 104] width 23 height 6
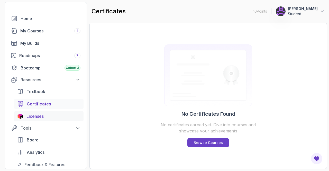
click at [29, 119] on span "Licenses" at bounding box center [34, 116] width 17 height 6
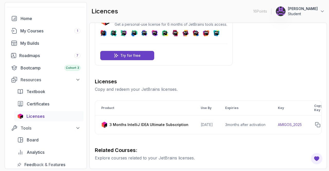
scroll to position [20, 0]
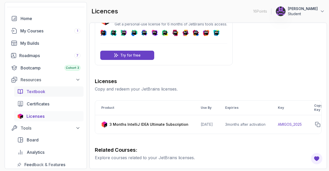
click at [30, 92] on span "Textbook" at bounding box center [35, 91] width 19 height 6
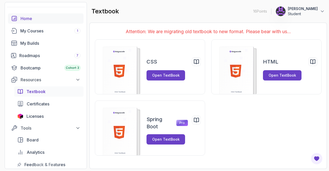
click at [22, 19] on div "Home" at bounding box center [51, 18] width 60 height 6
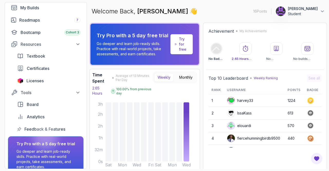
scroll to position [74, 0]
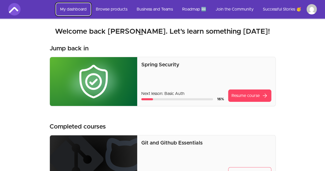
click at [66, 12] on link "My dashboard" at bounding box center [73, 9] width 35 height 12
click at [68, 11] on link "My dashboard" at bounding box center [73, 9] width 35 height 12
click at [110, 12] on link "Browse products" at bounding box center [112, 9] width 40 height 12
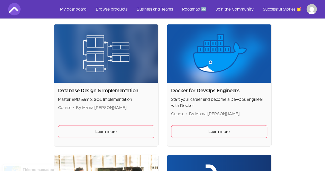
scroll to position [628, 0]
